Goal: Information Seeking & Learning: Learn about a topic

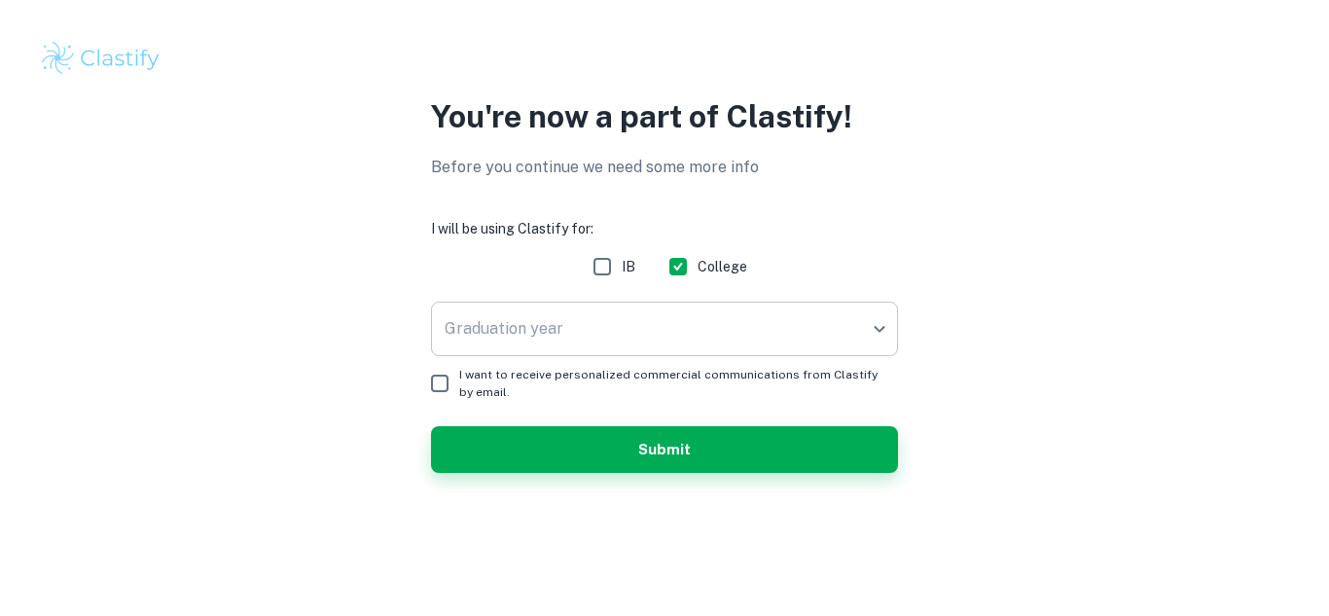
click at [651, 333] on body "We value your privacy We use cookies to enhance your browsing experience, serve…" at bounding box center [664, 308] width 1329 height 616
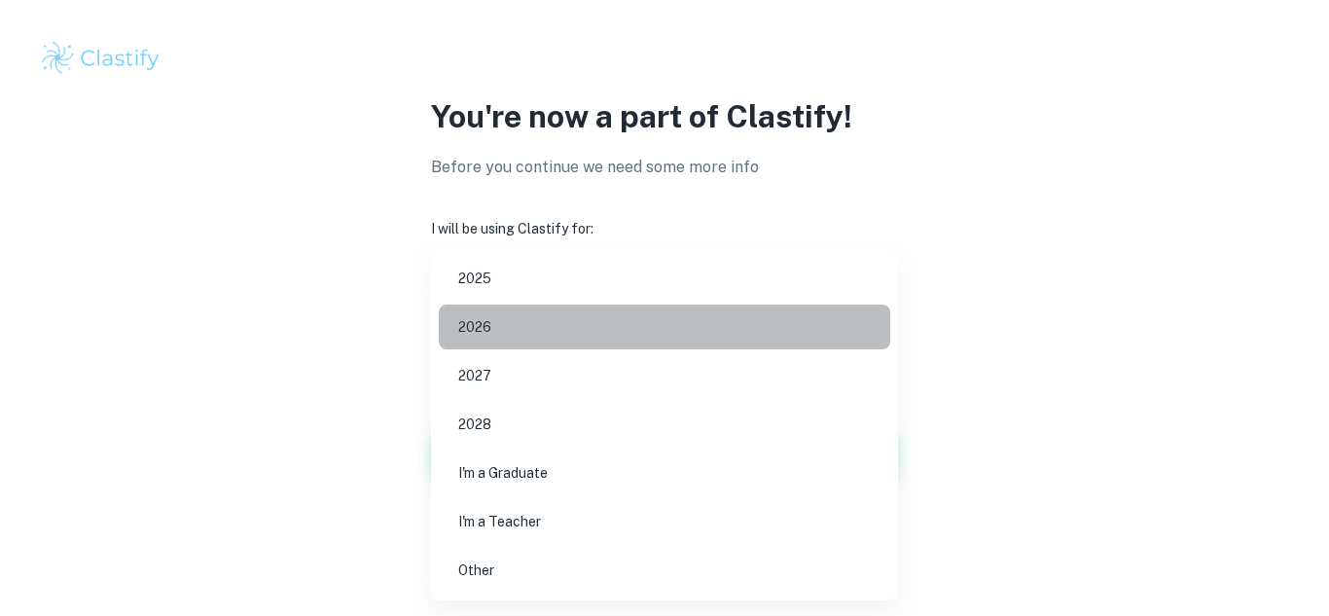
click at [606, 328] on li "2026" at bounding box center [664, 326] width 451 height 45
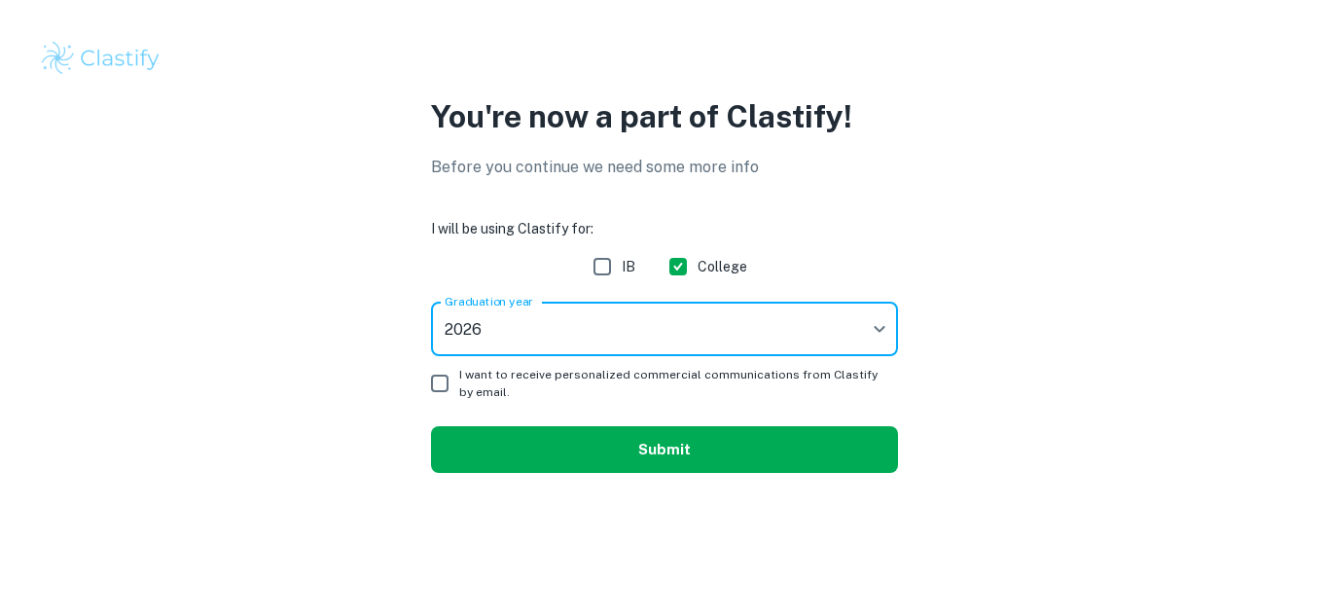
click at [478, 458] on button "Submit" at bounding box center [664, 449] width 467 height 47
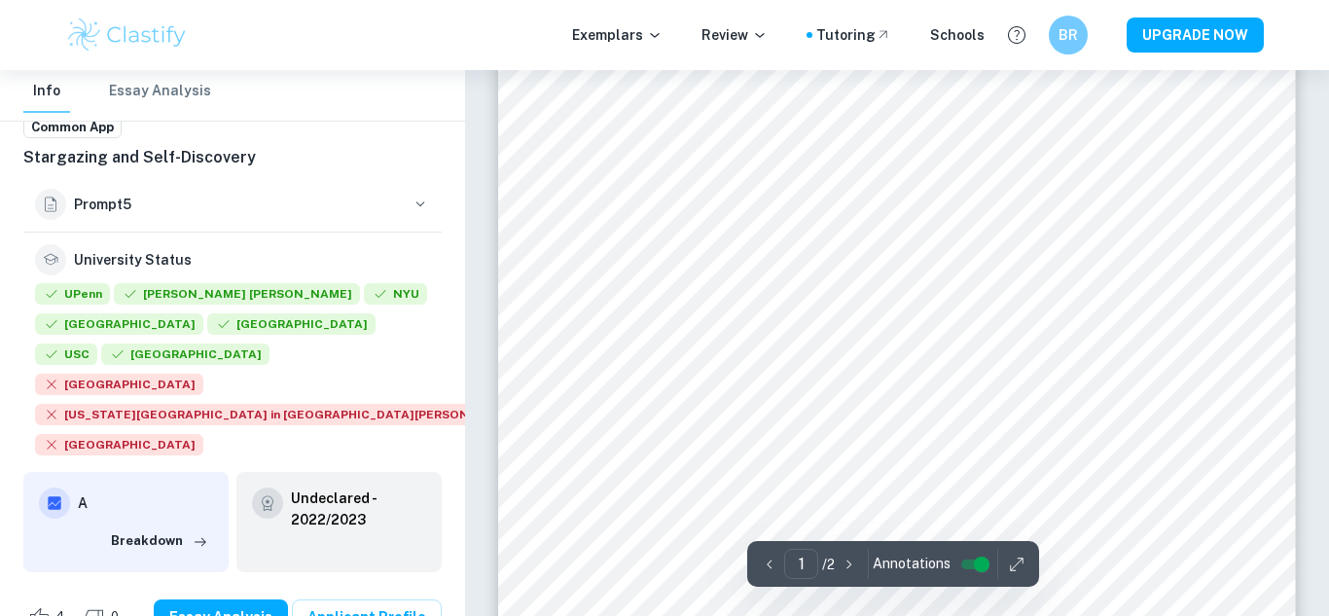
scroll to position [274, 0]
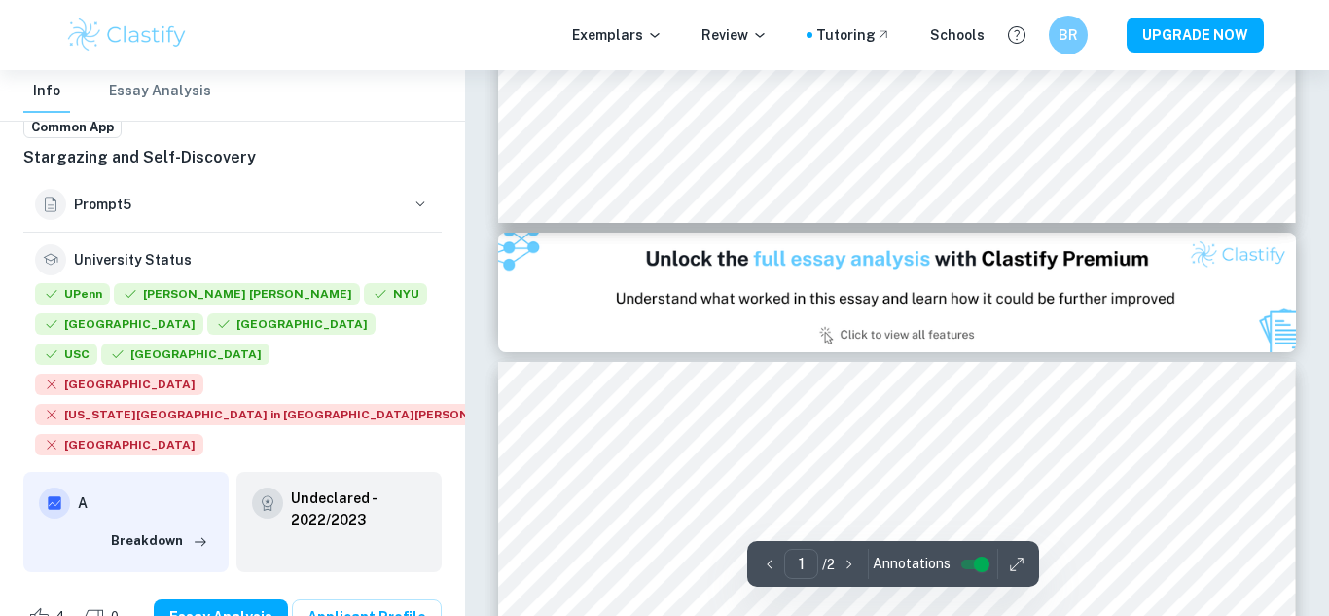
type input "2"
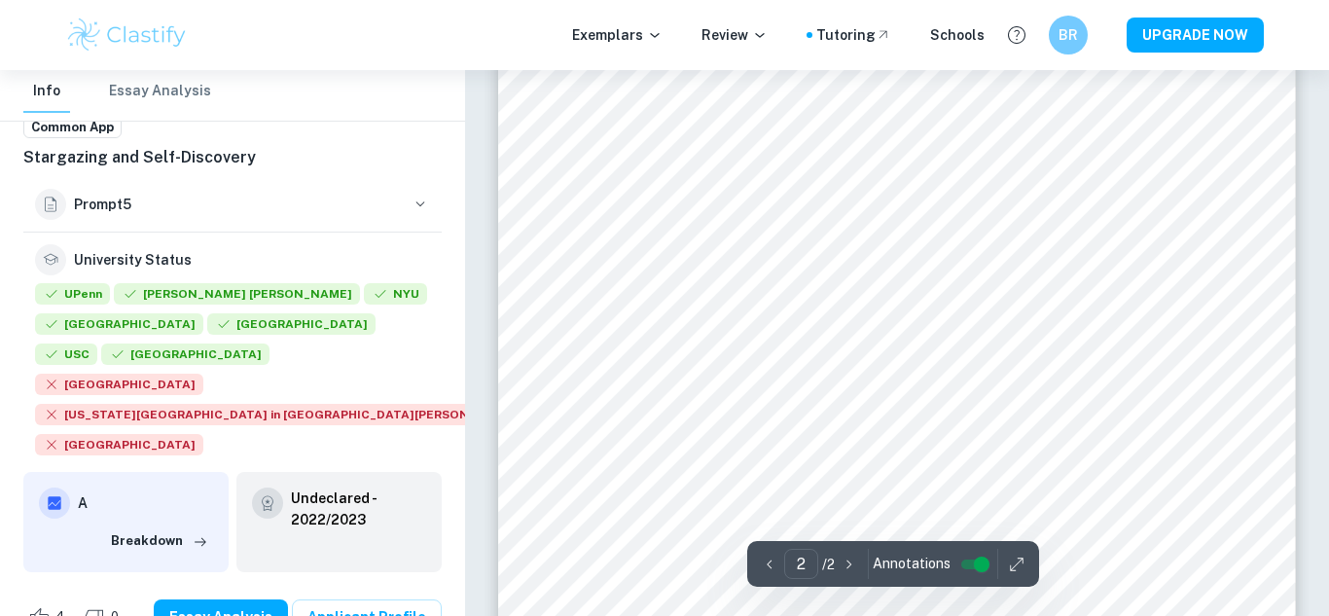
scroll to position [1421, 0]
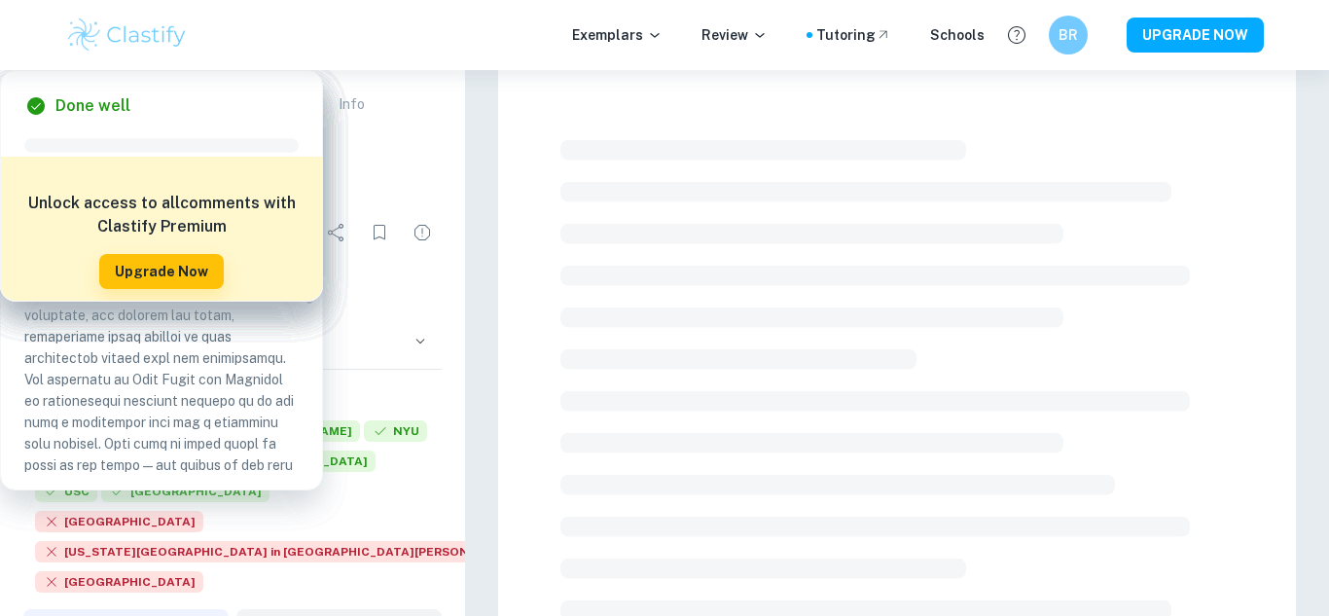
click at [92, 104] on p "Common App Exemplars" at bounding box center [99, 103] width 152 height 21
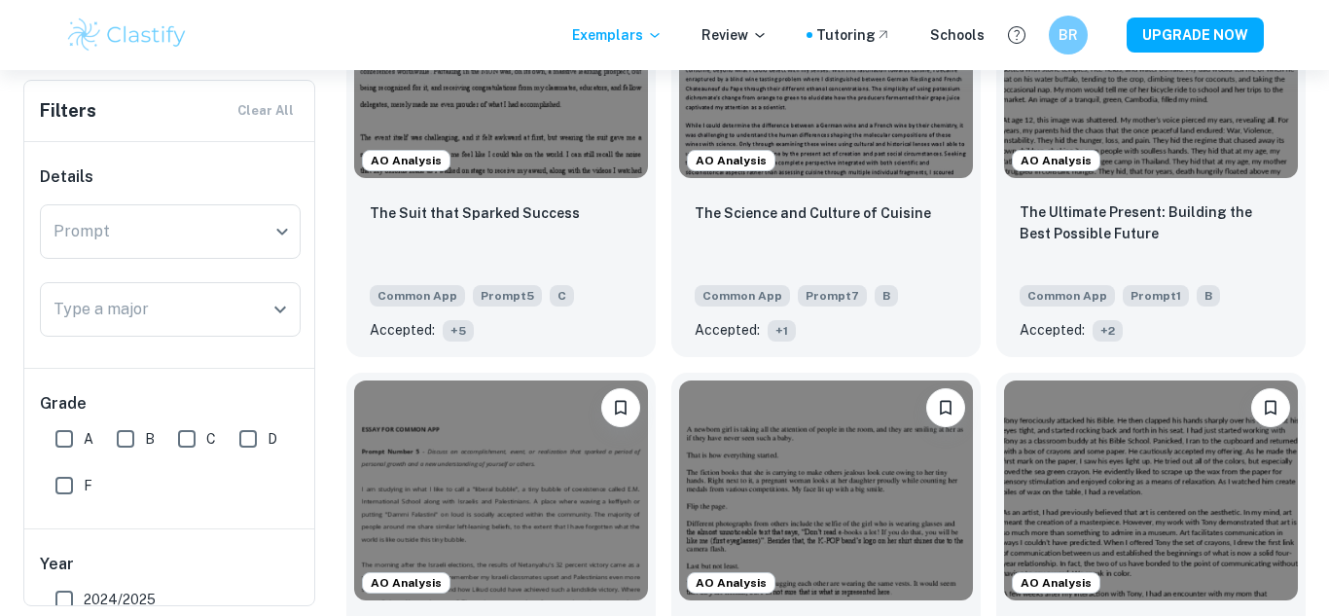
checkbox input "true"
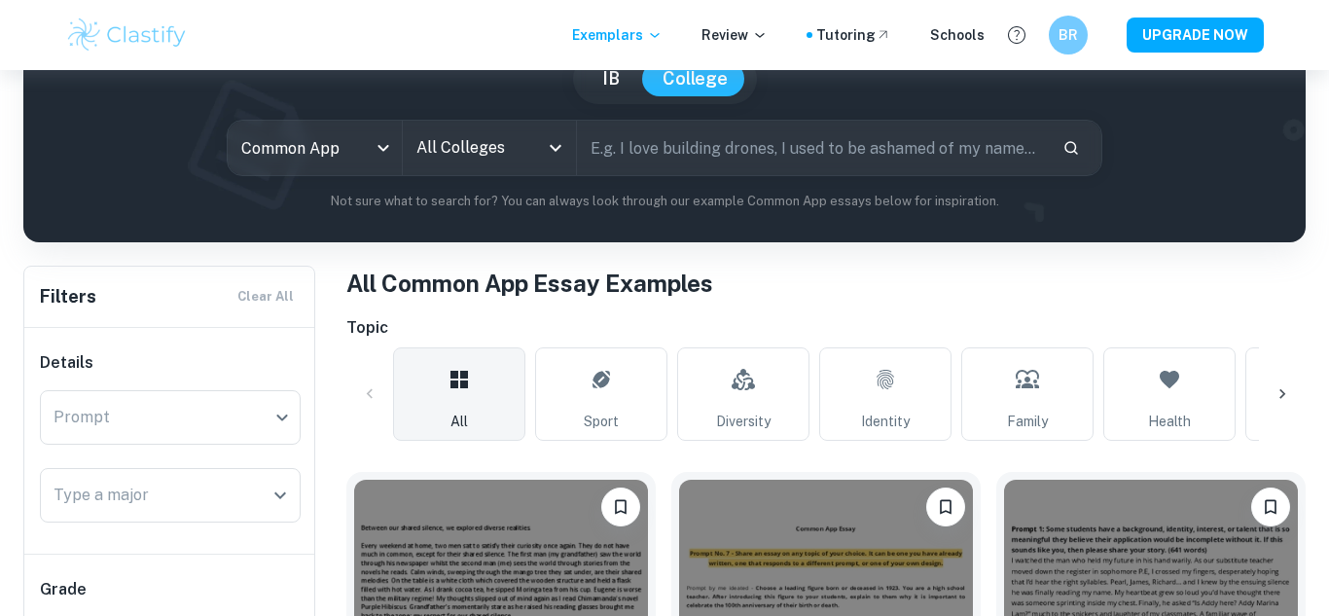
scroll to position [230, 0]
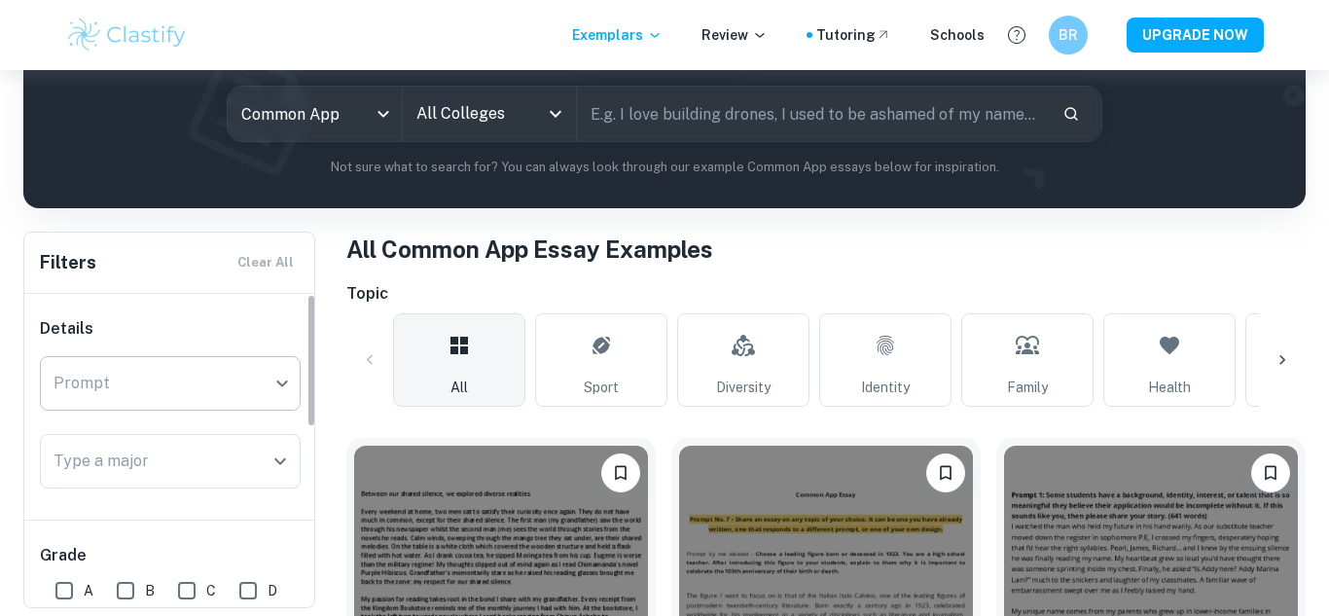
click at [198, 374] on body "We value your privacy We use cookies to enhance your browsing experience, serve…" at bounding box center [664, 148] width 1329 height 616
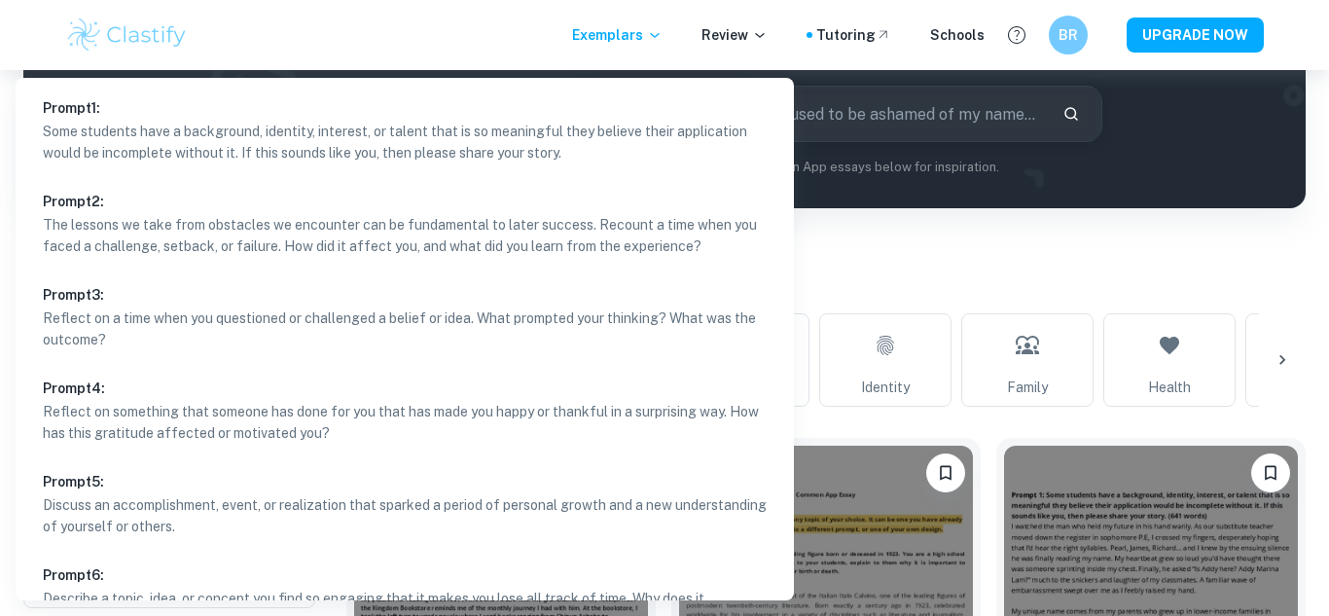
scroll to position [143, 0]
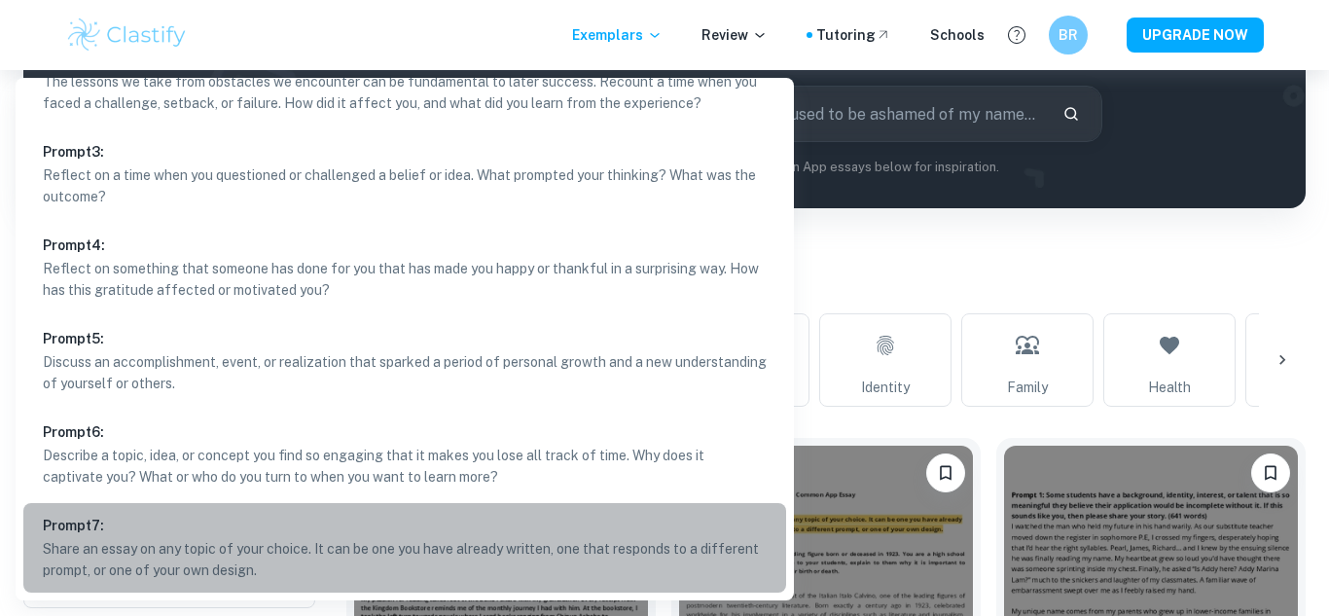
click at [159, 543] on p "Share an essay on any topic of your choice. It can be one you have already writ…" at bounding box center [405, 559] width 724 height 43
type input "7"
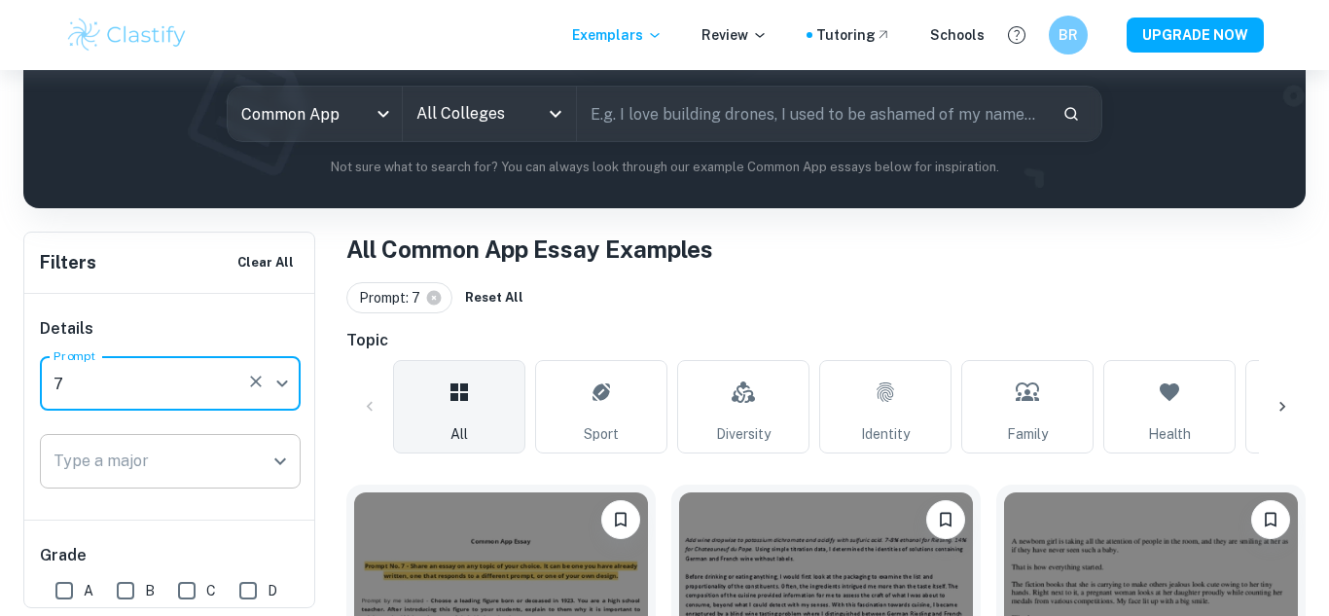
click at [159, 459] on input "Type a major" at bounding box center [156, 461] width 214 height 37
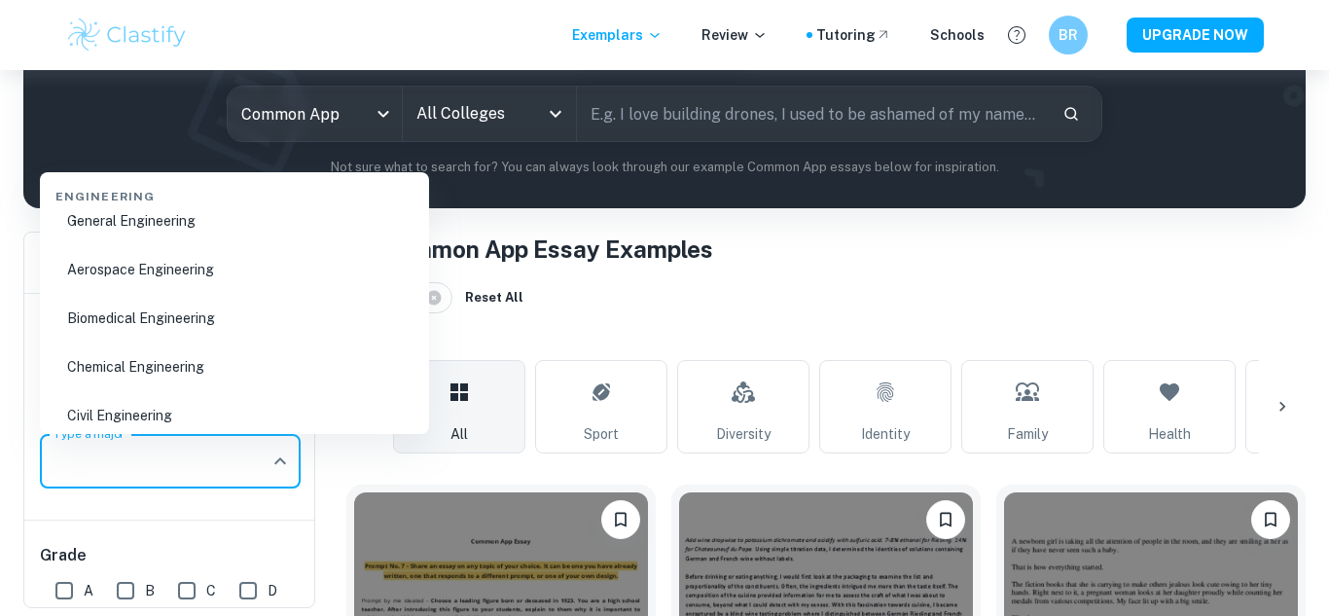
scroll to position [1654, 0]
click at [251, 524] on div "Grade A B C D F" at bounding box center [170, 600] width 292 height 160
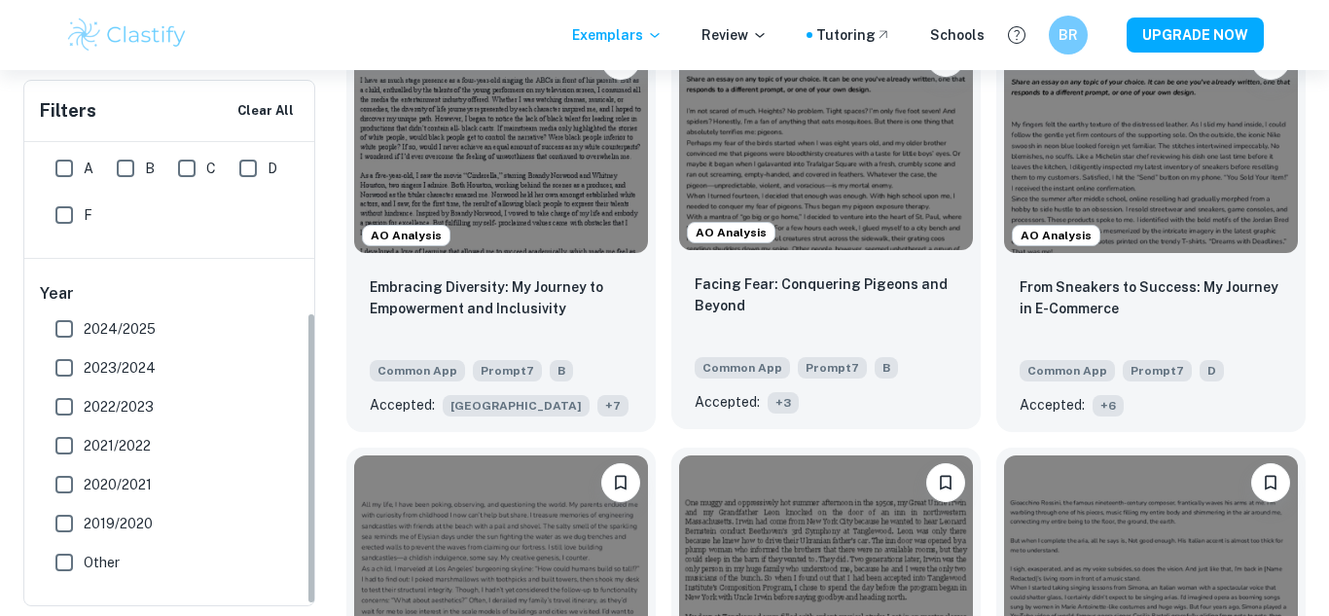
scroll to position [3451, 0]
